Goal: Task Accomplishment & Management: Complete application form

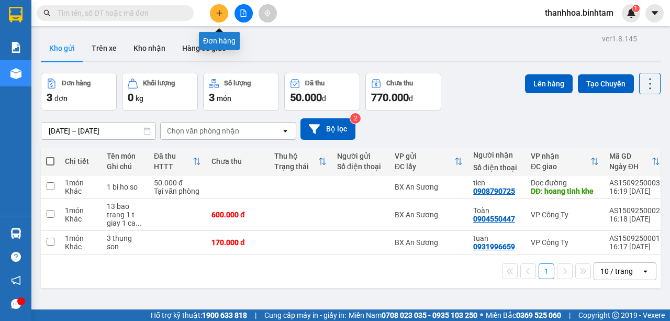
click at [218, 9] on icon "plus" at bounding box center [219, 12] width 7 height 7
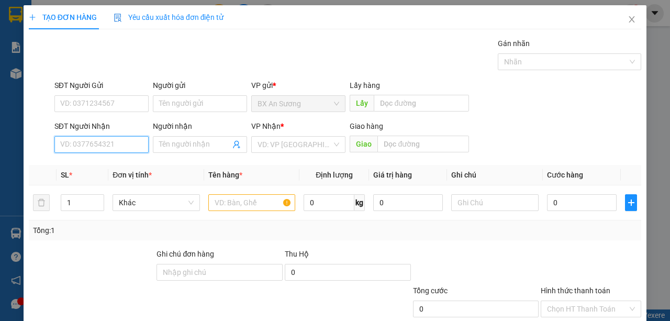
click at [115, 144] on input "SĐT Người Nhận" at bounding box center [101, 144] width 94 height 17
type input "0329167676"
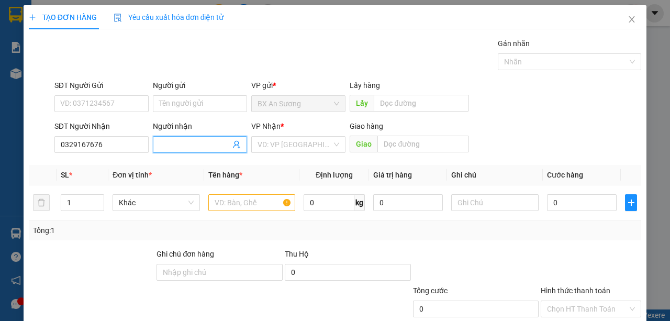
click at [181, 143] on input "Người nhận" at bounding box center [194, 145] width 71 height 12
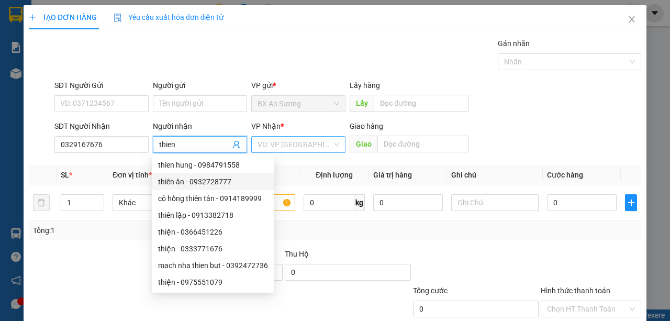
click at [335, 140] on div "VD: VP [GEOGRAPHIC_DATA]" at bounding box center [298, 144] width 94 height 17
type input "thien"
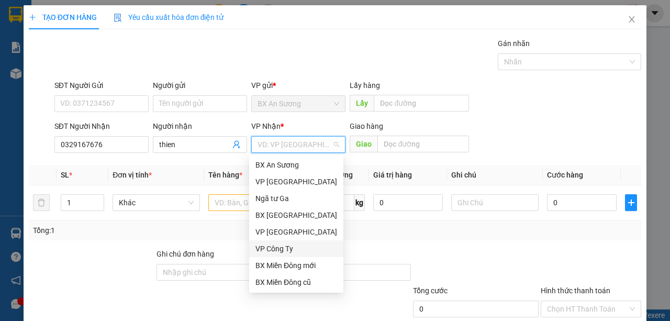
click at [290, 250] on div "VP Công Ty" at bounding box center [297, 249] width 82 height 12
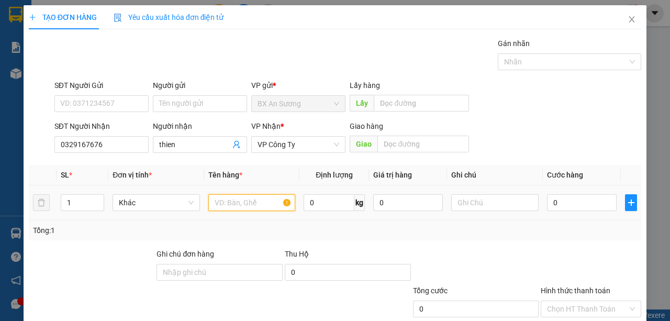
click at [240, 202] on input "text" at bounding box center [251, 202] width 87 height 17
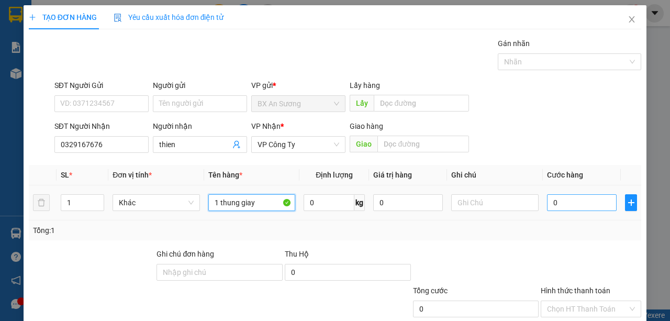
type input "1 thung giay"
click at [583, 205] on input "0" at bounding box center [582, 202] width 70 height 17
type input "1"
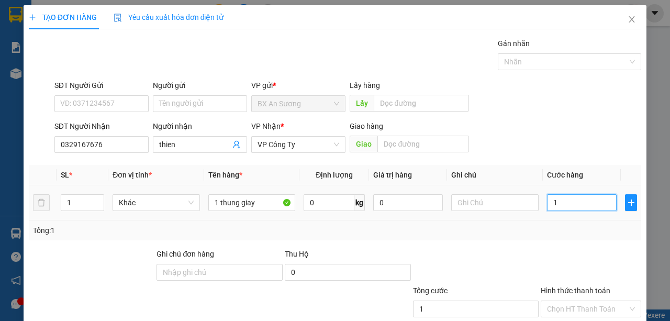
type input "15"
type input "150"
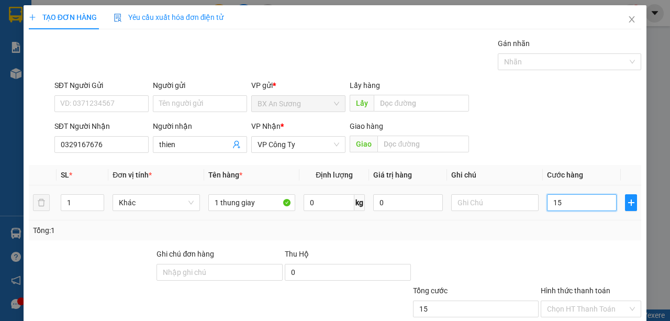
type input "150"
type input "1.500"
type input "15.000"
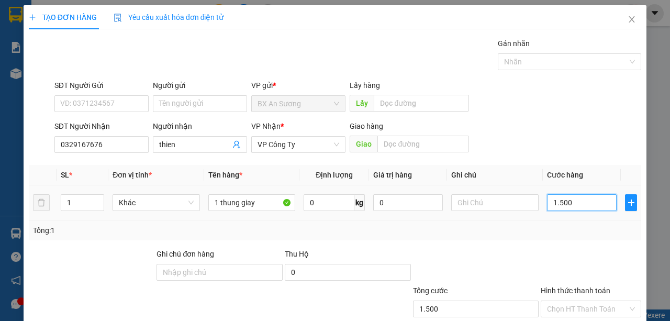
type input "15.000"
type input "150.000"
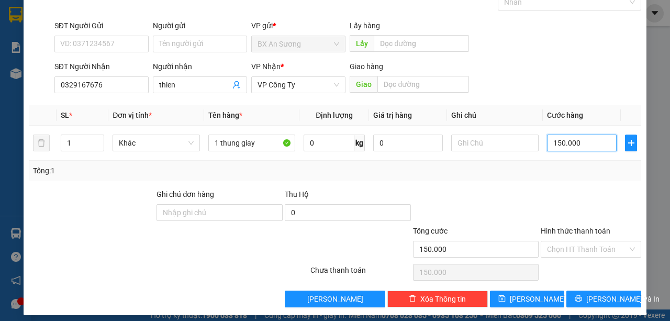
scroll to position [65, 0]
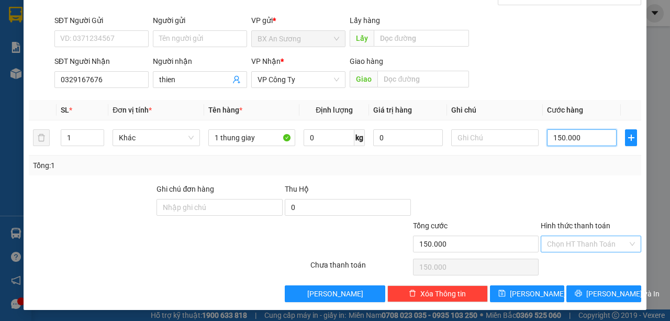
type input "150.000"
click at [572, 245] on input "Hình thức thanh toán" at bounding box center [587, 244] width 81 height 16
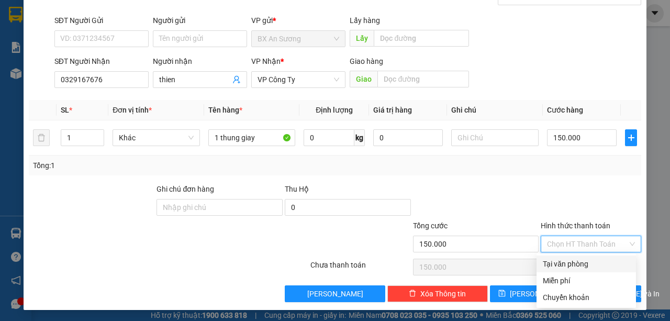
click at [564, 261] on div "Tại văn phòng" at bounding box center [586, 264] width 87 height 12
type input "0"
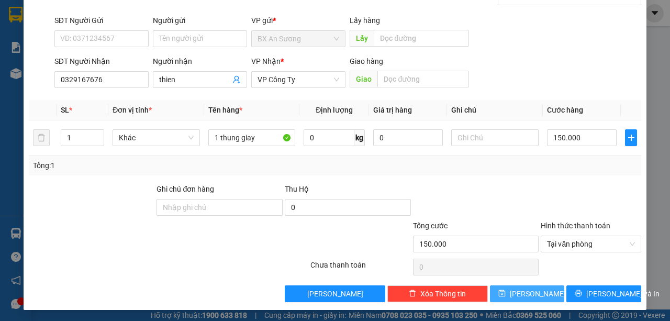
click at [544, 288] on button "[PERSON_NAME]" at bounding box center [527, 293] width 75 height 17
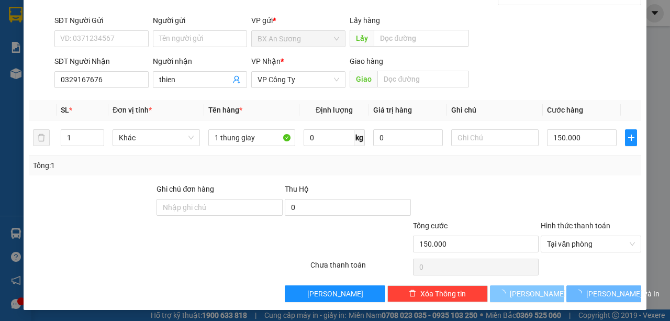
type input "0"
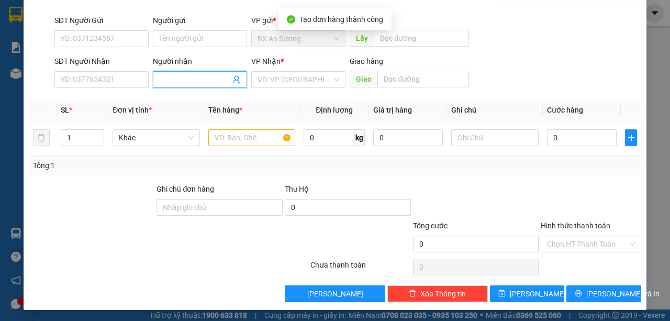
click at [191, 77] on input "Người nhận" at bounding box center [194, 80] width 71 height 12
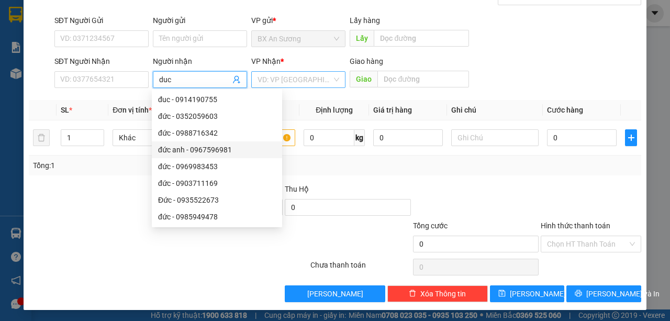
click at [336, 80] on div "VD: VP [GEOGRAPHIC_DATA]" at bounding box center [298, 79] width 94 height 17
type input "duc"
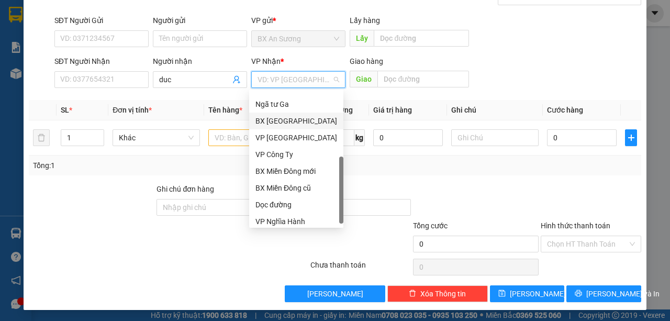
scroll to position [34, 0]
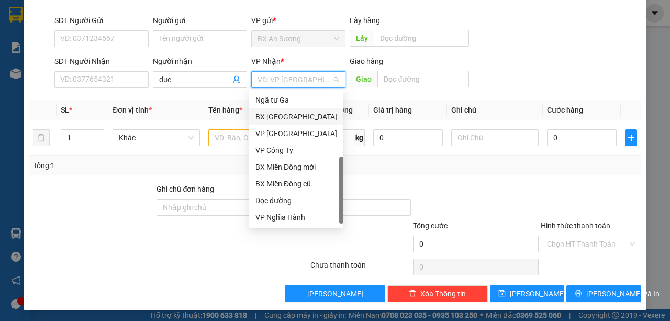
drag, startPoint x: 340, startPoint y: 150, endPoint x: 335, endPoint y: 237, distance: 87.1
click at [335, 237] on body "Kết quả tìm kiếm ( 0 ) Bộ lọc No Data thanhhoa.binhtam 1 Báo cáo Báo cáo dòng t…" at bounding box center [335, 160] width 670 height 321
click at [272, 198] on div "Dọc đường" at bounding box center [297, 201] width 82 height 12
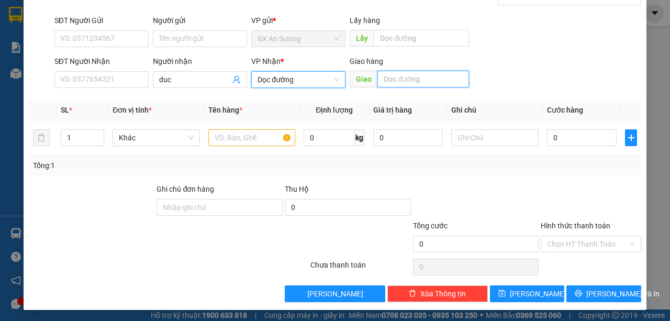
click at [399, 78] on input "text" at bounding box center [422, 79] width 91 height 17
type input "pho khanh"
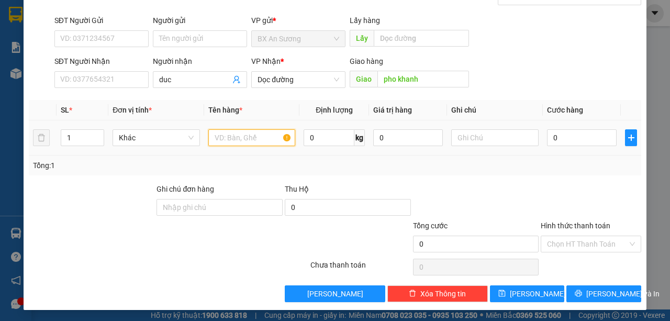
click at [266, 136] on input "text" at bounding box center [251, 137] width 87 height 17
type input "2 bao bo vien"
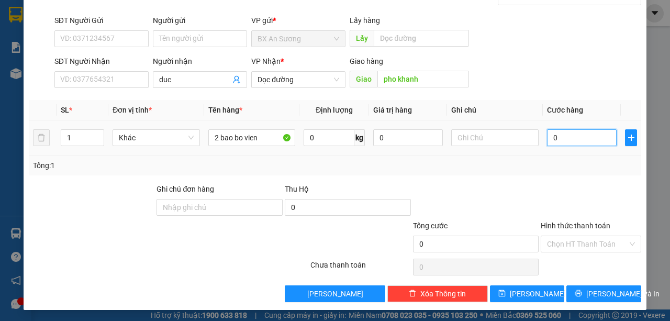
click at [554, 140] on input "0" at bounding box center [582, 137] width 70 height 17
type input "2"
type input "20"
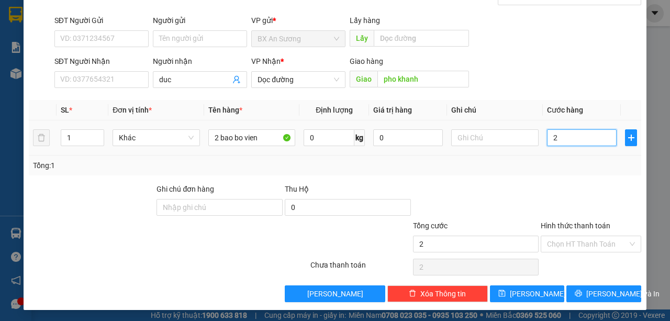
type input "20"
type input "200"
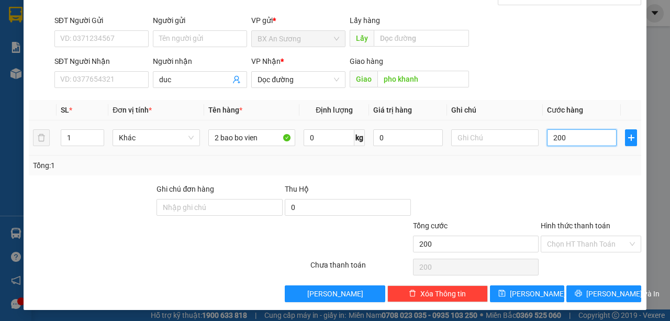
type input "2.000"
type input "20.000"
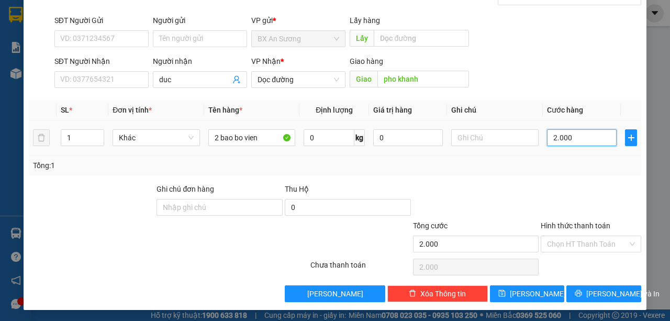
type input "20.000"
type input "200.000"
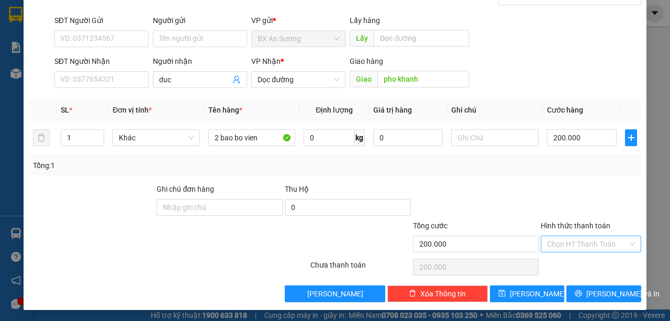
click at [579, 241] on input "Hình thức thanh toán" at bounding box center [587, 244] width 81 height 16
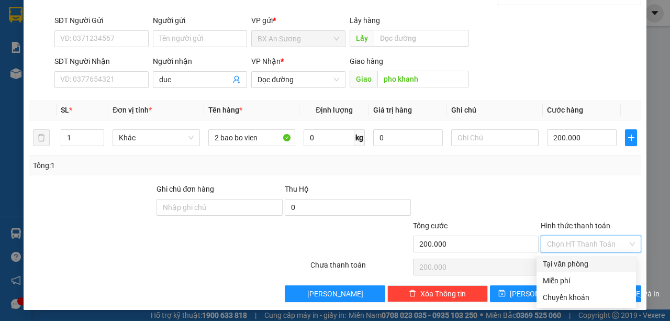
click at [583, 262] on div "Tại văn phòng" at bounding box center [586, 264] width 87 height 12
type input "0"
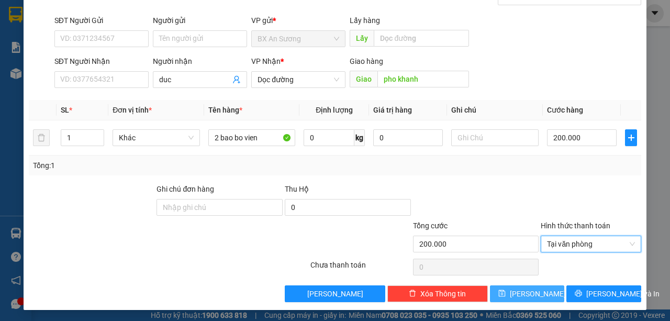
click at [546, 295] on button "[PERSON_NAME]" at bounding box center [527, 293] width 75 height 17
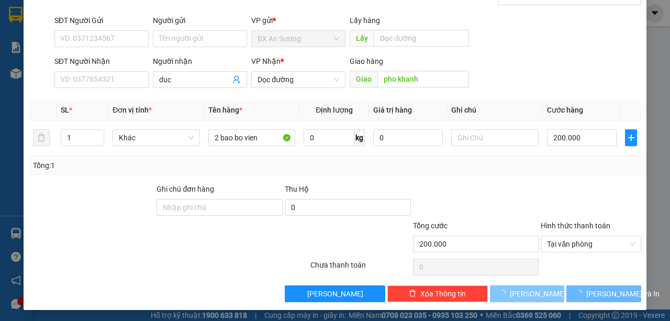
type input "0"
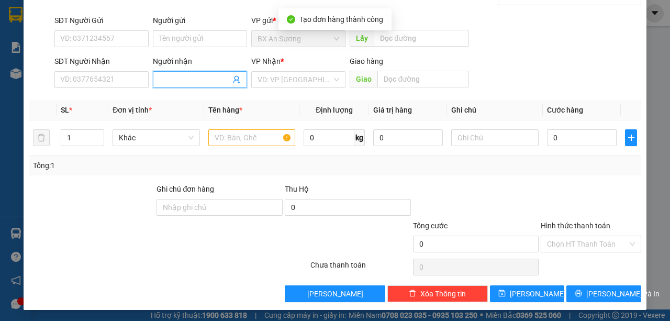
click at [165, 74] on input "Người nhận" at bounding box center [194, 80] width 71 height 12
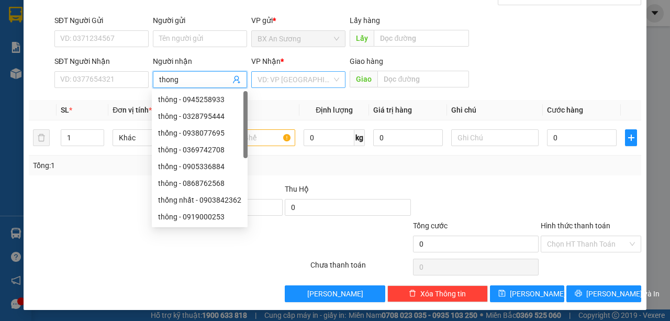
type input "thong"
click at [324, 83] on input "search" at bounding box center [295, 80] width 74 height 16
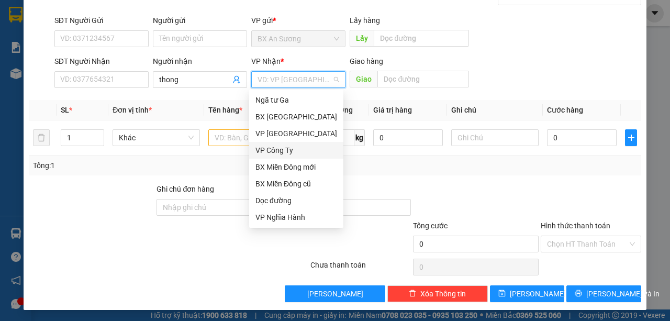
click at [290, 154] on div "VP Công Ty" at bounding box center [297, 151] width 82 height 12
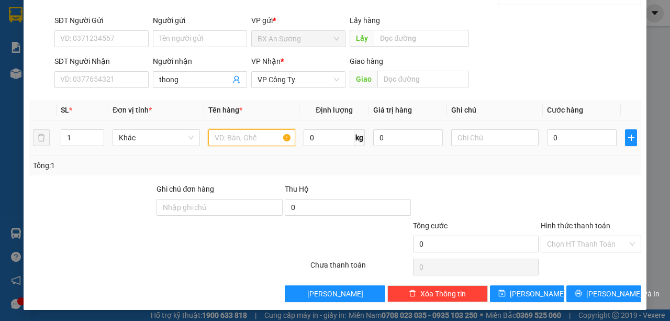
click at [239, 139] on input "text" at bounding box center [251, 137] width 87 height 17
type input "1 bao bo vien"
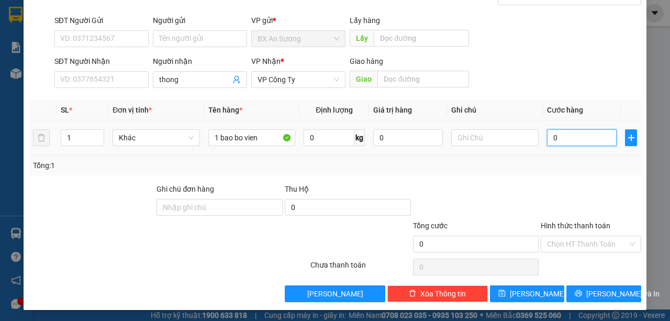
click at [558, 138] on input "0" at bounding box center [582, 137] width 70 height 17
type input "1"
type input "10"
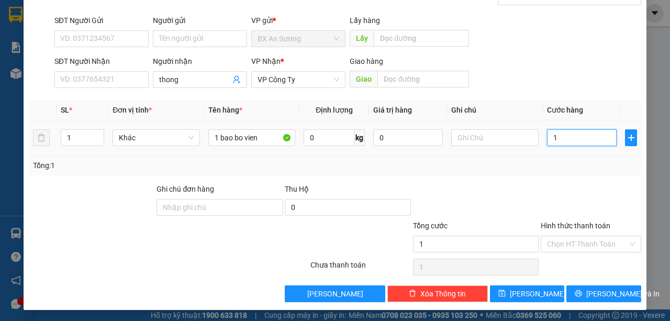
type input "10"
type input "100"
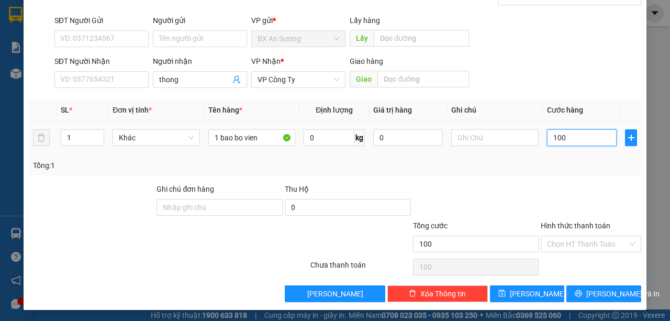
type input "1.000"
type input "10.000"
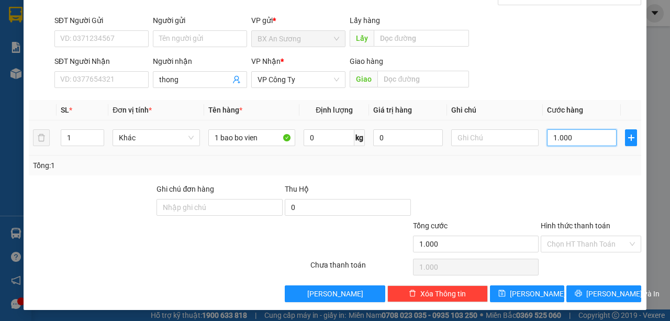
type input "10.000"
type input "100.000"
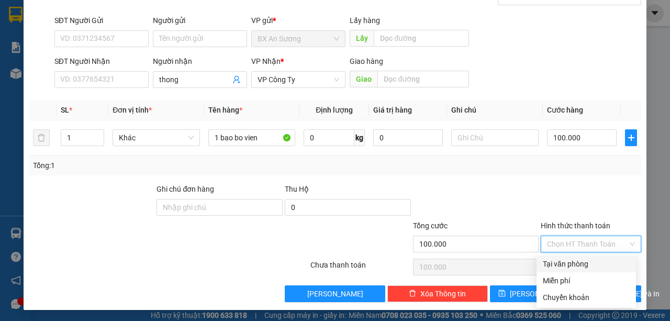
click at [577, 246] on input "Hình thức thanh toán" at bounding box center [587, 244] width 81 height 16
click at [581, 262] on div "Tại văn phòng" at bounding box center [586, 264] width 87 height 12
type input "0"
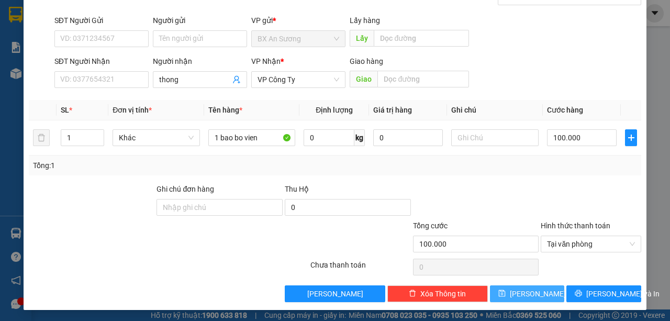
click at [532, 291] on span "[PERSON_NAME]" at bounding box center [538, 294] width 56 height 12
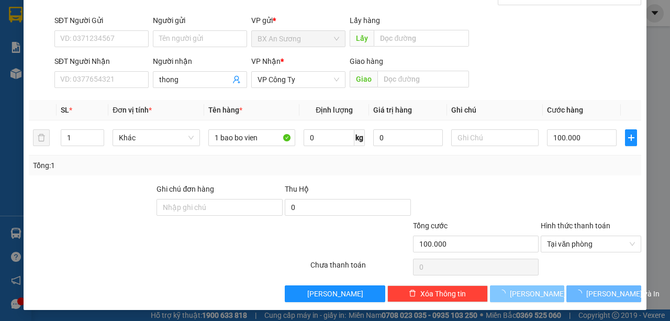
type input "0"
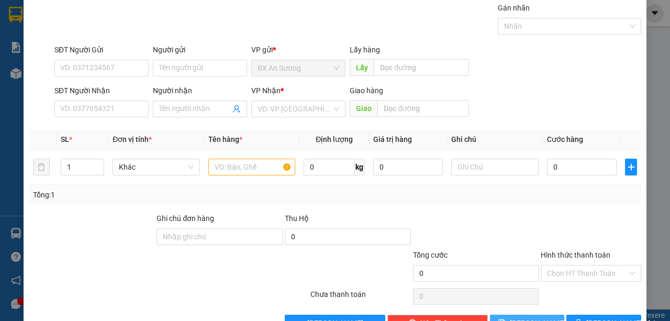
scroll to position [0, 0]
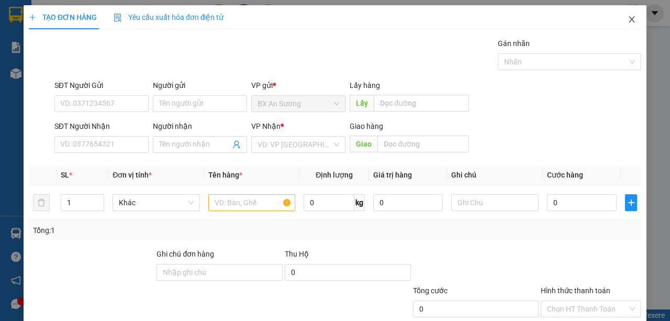
click at [629, 19] on icon "close" at bounding box center [632, 19] width 6 height 6
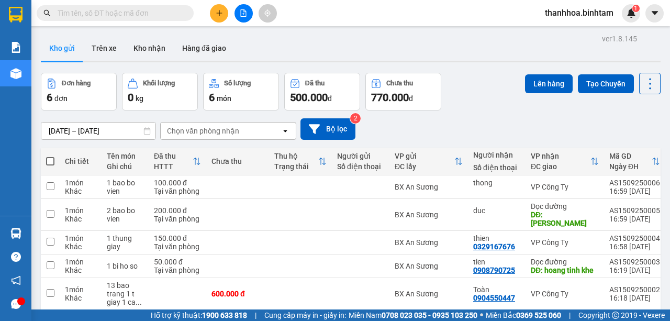
click at [50, 158] on span at bounding box center [50, 161] width 8 height 8
click at [50, 156] on input "checkbox" at bounding box center [50, 156] width 0 height 0
checkbox input "true"
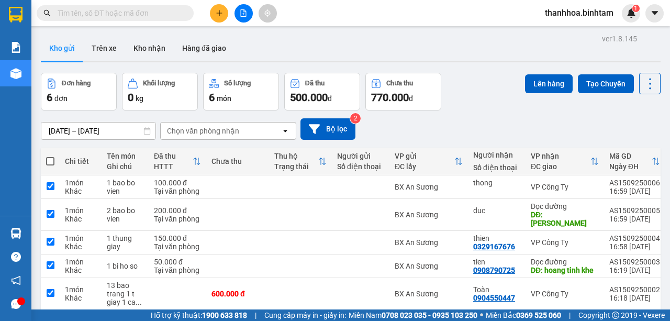
checkbox input "true"
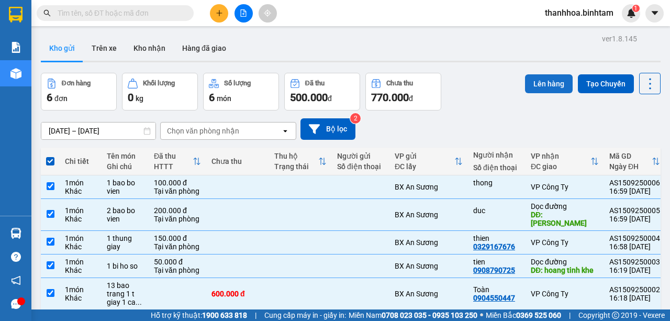
click at [539, 84] on button "Lên hàng" at bounding box center [549, 83] width 48 height 19
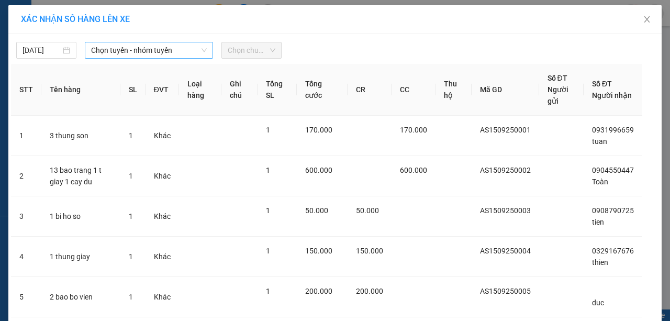
click at [186, 48] on span "Chọn tuyến - nhóm tuyến" at bounding box center [149, 50] width 116 height 16
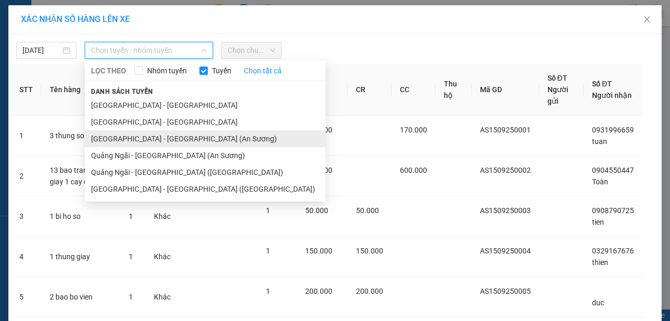
click at [157, 139] on li "[GEOGRAPHIC_DATA] - [GEOGRAPHIC_DATA] (An Sương)" at bounding box center [205, 138] width 241 height 17
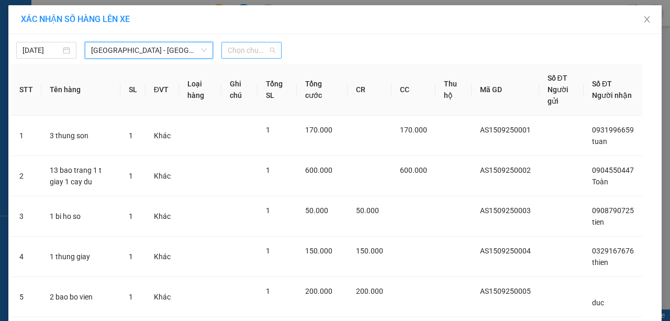
click at [271, 52] on span "Chọn chuyến" at bounding box center [252, 50] width 48 height 16
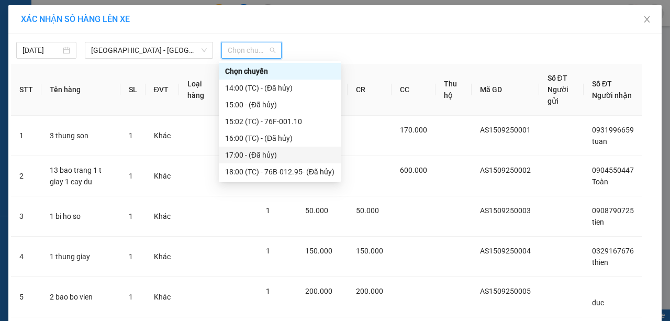
click at [291, 154] on div "17:00 - (Đã hủy)" at bounding box center [279, 155] width 109 height 12
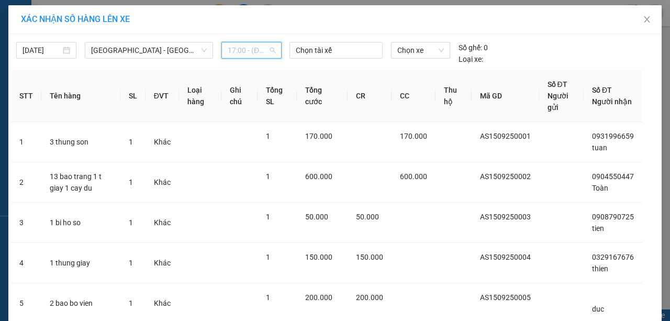
click at [278, 48] on div "17:00 - (Đã hủy)" at bounding box center [251, 50] width 60 height 17
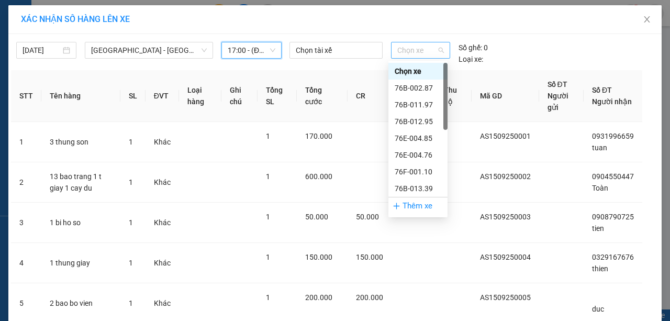
click at [440, 50] on span "Chọn xe" at bounding box center [420, 50] width 47 height 16
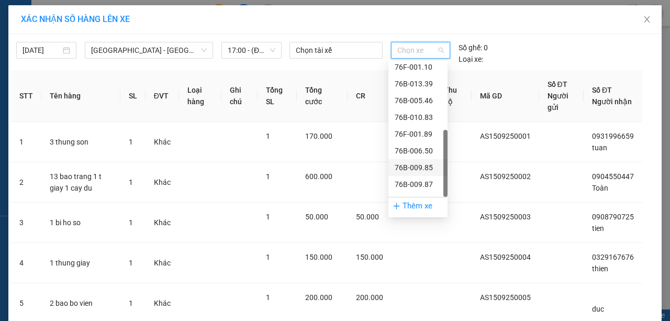
scroll to position [117, 0]
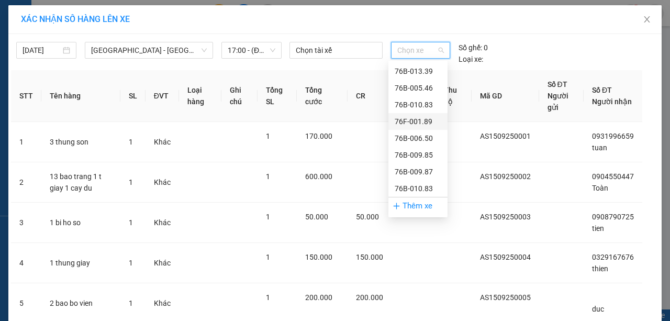
click at [423, 121] on div "76F-001.89" at bounding box center [418, 122] width 47 height 12
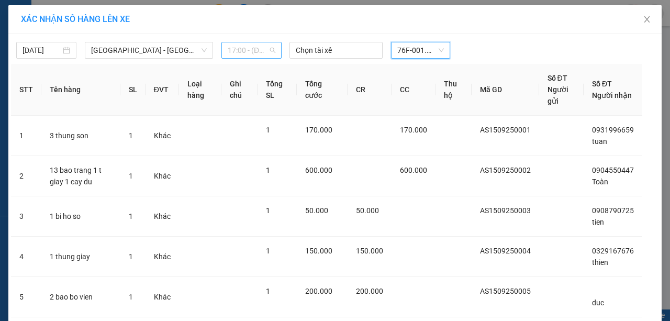
click at [271, 51] on span "17:00 - (Đã hủy)" at bounding box center [252, 50] width 48 height 16
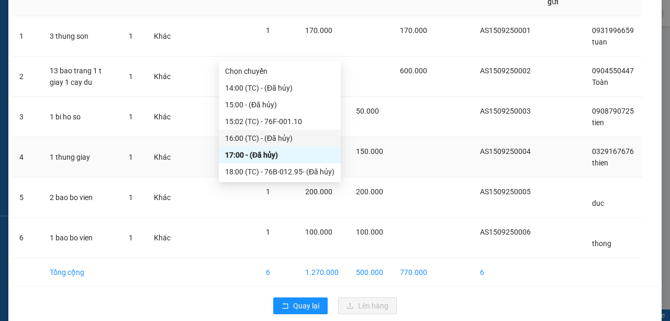
scroll to position [105, 0]
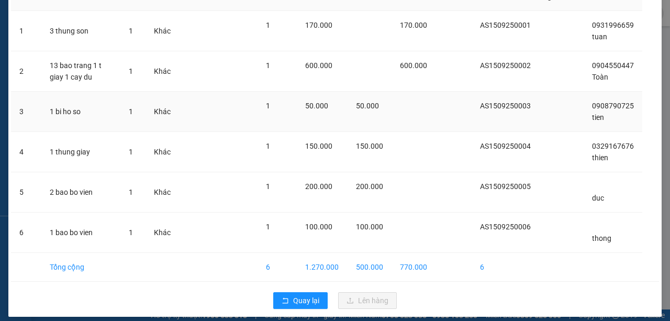
click at [408, 111] on td at bounding box center [414, 112] width 44 height 40
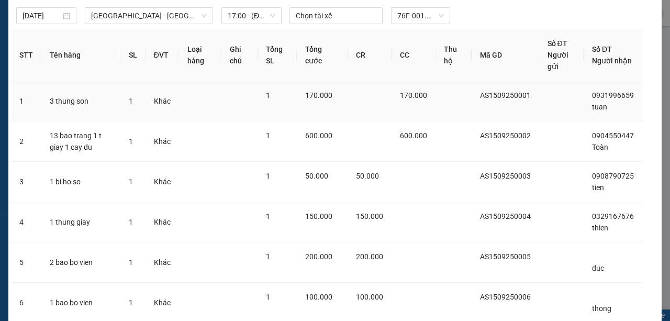
scroll to position [0, 0]
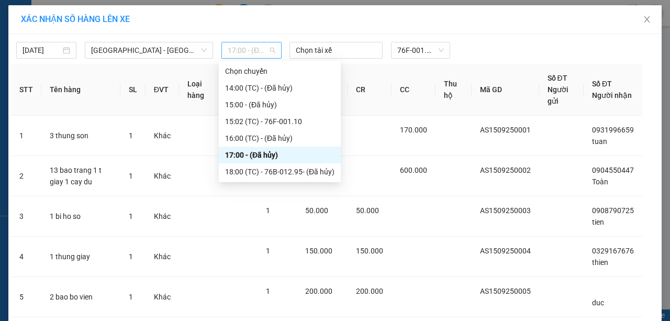
click at [274, 45] on div "17:00 - (Đã hủy)" at bounding box center [251, 50] width 60 height 17
click at [274, 120] on div "15:02 (TC) - 76F-001.10" at bounding box center [279, 122] width 109 height 12
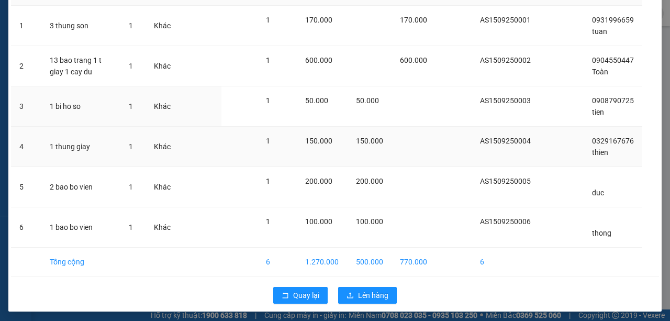
scroll to position [118, 0]
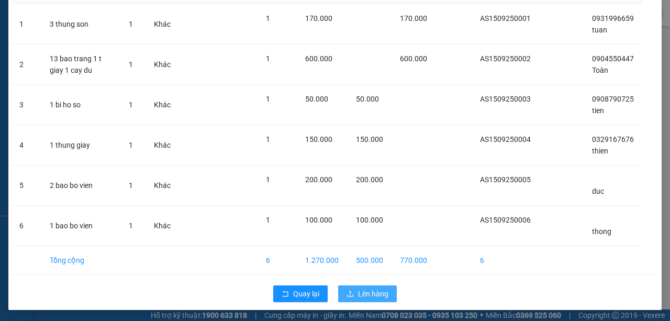
click at [387, 288] on button "Lên hàng" at bounding box center [367, 293] width 59 height 17
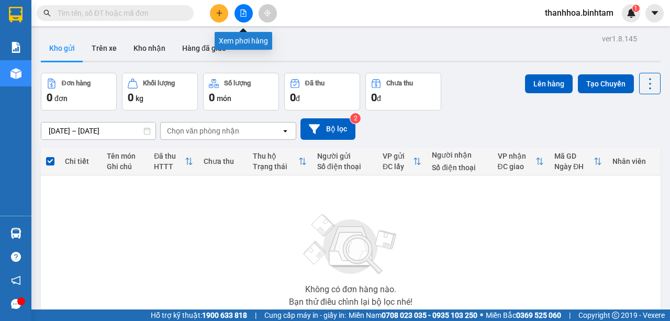
click at [243, 19] on button at bounding box center [244, 13] width 18 height 18
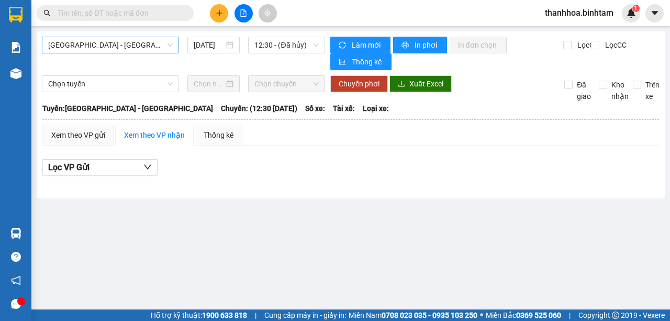
click at [168, 44] on span "[GEOGRAPHIC_DATA] - [GEOGRAPHIC_DATA]" at bounding box center [110, 45] width 125 height 16
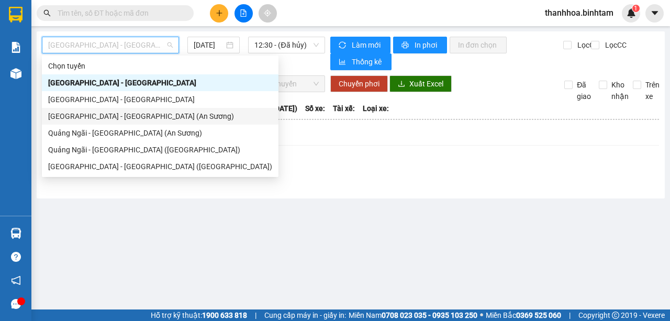
click at [129, 113] on div "[GEOGRAPHIC_DATA] - [GEOGRAPHIC_DATA] (An Sương)" at bounding box center [160, 116] width 224 height 12
type input "[DATE]"
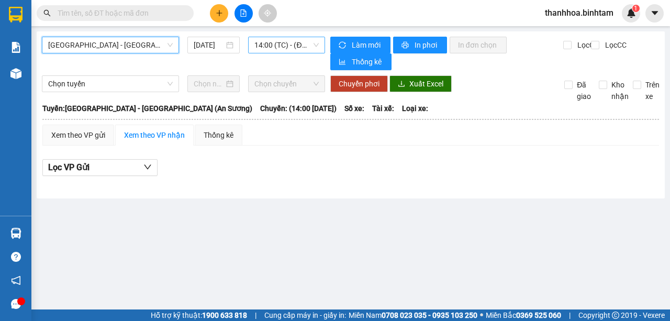
click at [321, 45] on div "14:00 (TC) - (Đã hủy)" at bounding box center [286, 45] width 76 height 17
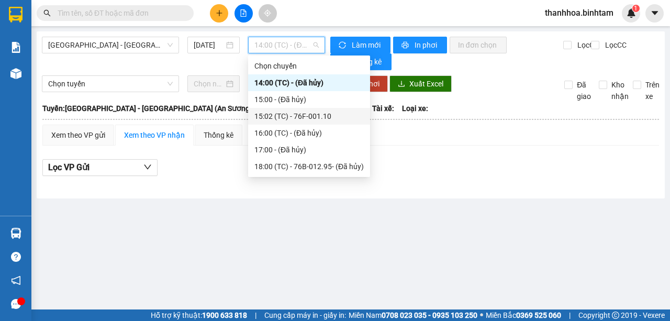
click at [316, 115] on div "15:02 (TC) - 76F-001.10" at bounding box center [308, 116] width 109 height 12
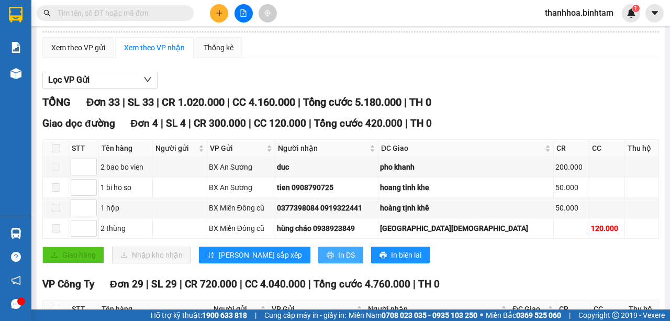
scroll to position [70, 0]
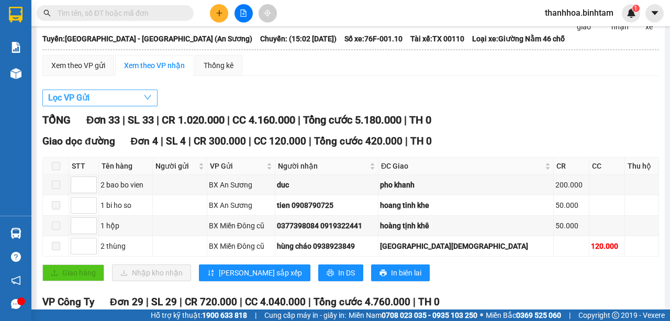
click at [151, 97] on icon "down" at bounding box center [147, 97] width 8 height 8
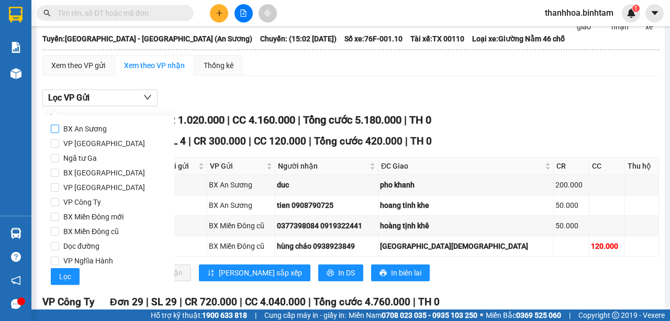
click at [54, 132] on input "BX An Sương" at bounding box center [55, 129] width 8 height 8
checkbox input "true"
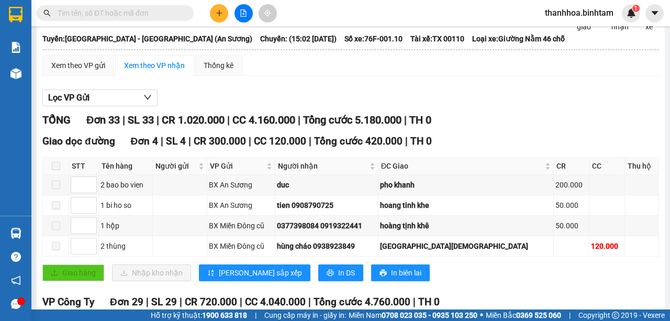
click at [279, 96] on div "Lọc VP Gửi" at bounding box center [350, 98] width 617 height 17
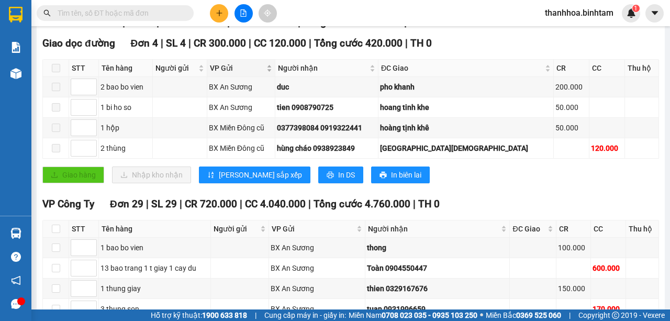
scroll to position [139, 0]
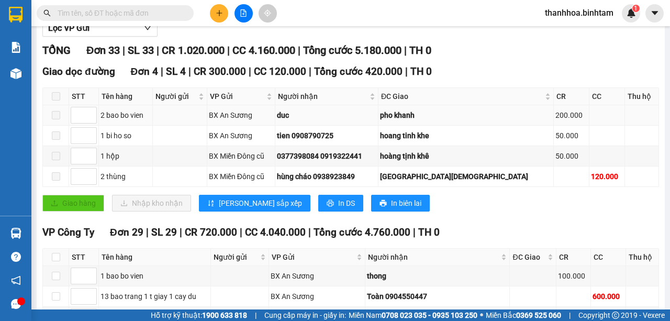
click at [56, 113] on span at bounding box center [56, 115] width 8 height 8
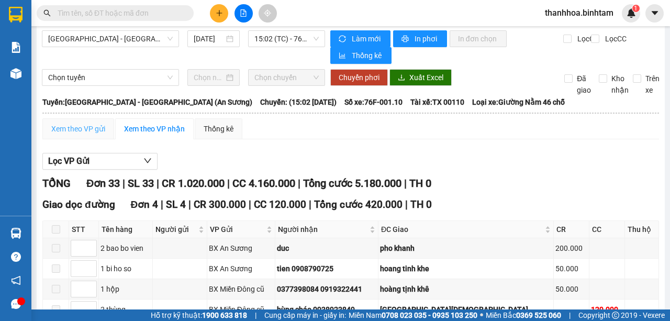
scroll to position [0, 0]
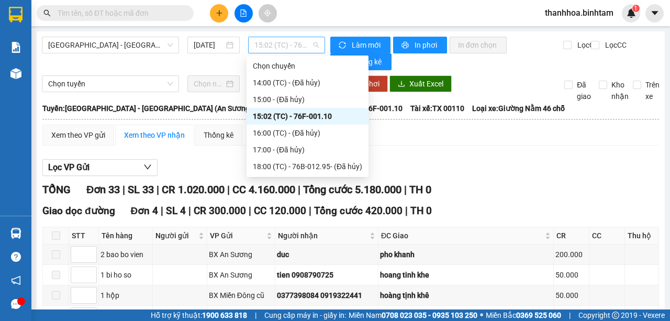
click at [314, 44] on span "15:02 (TC) - 76F-001.10" at bounding box center [286, 45] width 64 height 16
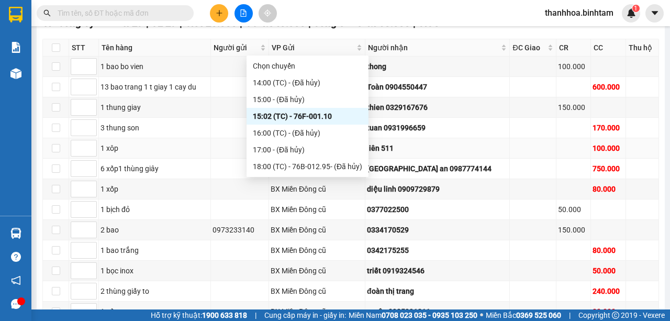
scroll to position [314, 0]
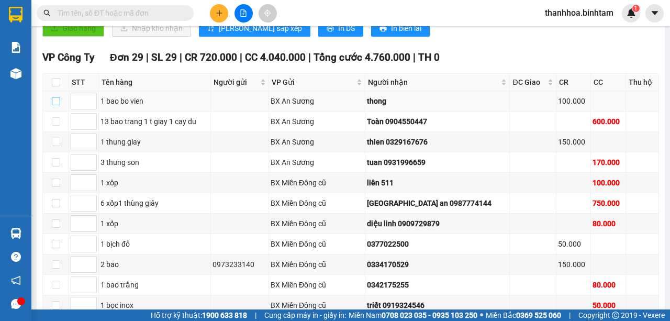
click at [56, 99] on input "checkbox" at bounding box center [56, 101] width 8 height 8
checkbox input "true"
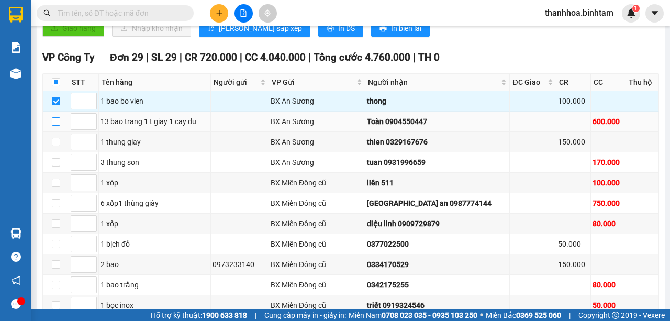
click at [54, 118] on input "checkbox" at bounding box center [56, 121] width 8 height 8
checkbox input "true"
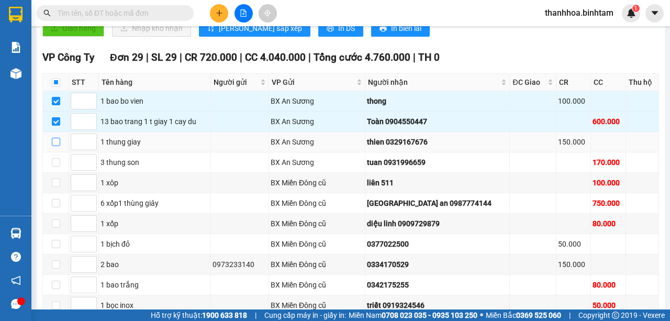
click at [54, 138] on input "checkbox" at bounding box center [56, 142] width 8 height 8
checkbox input "true"
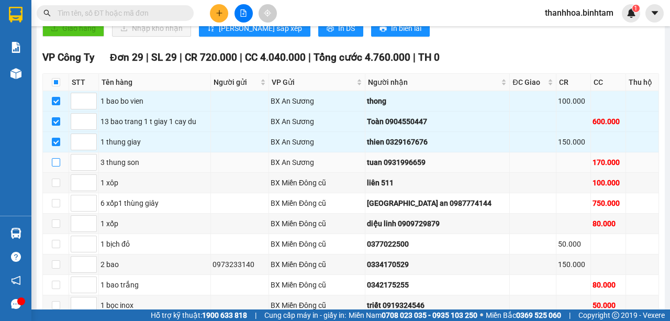
click at [52, 158] on input "checkbox" at bounding box center [56, 162] width 8 height 8
checkbox input "true"
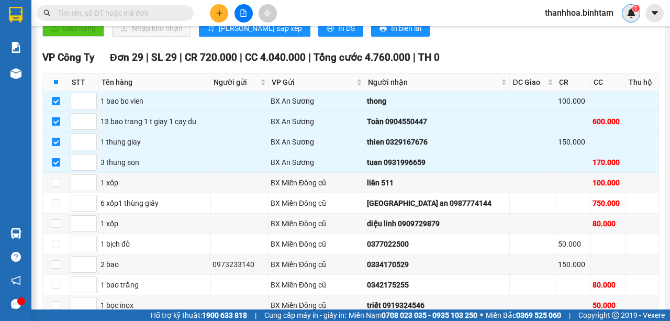
click at [634, 18] on div "1" at bounding box center [631, 13] width 18 height 18
